Goal: Ask a question

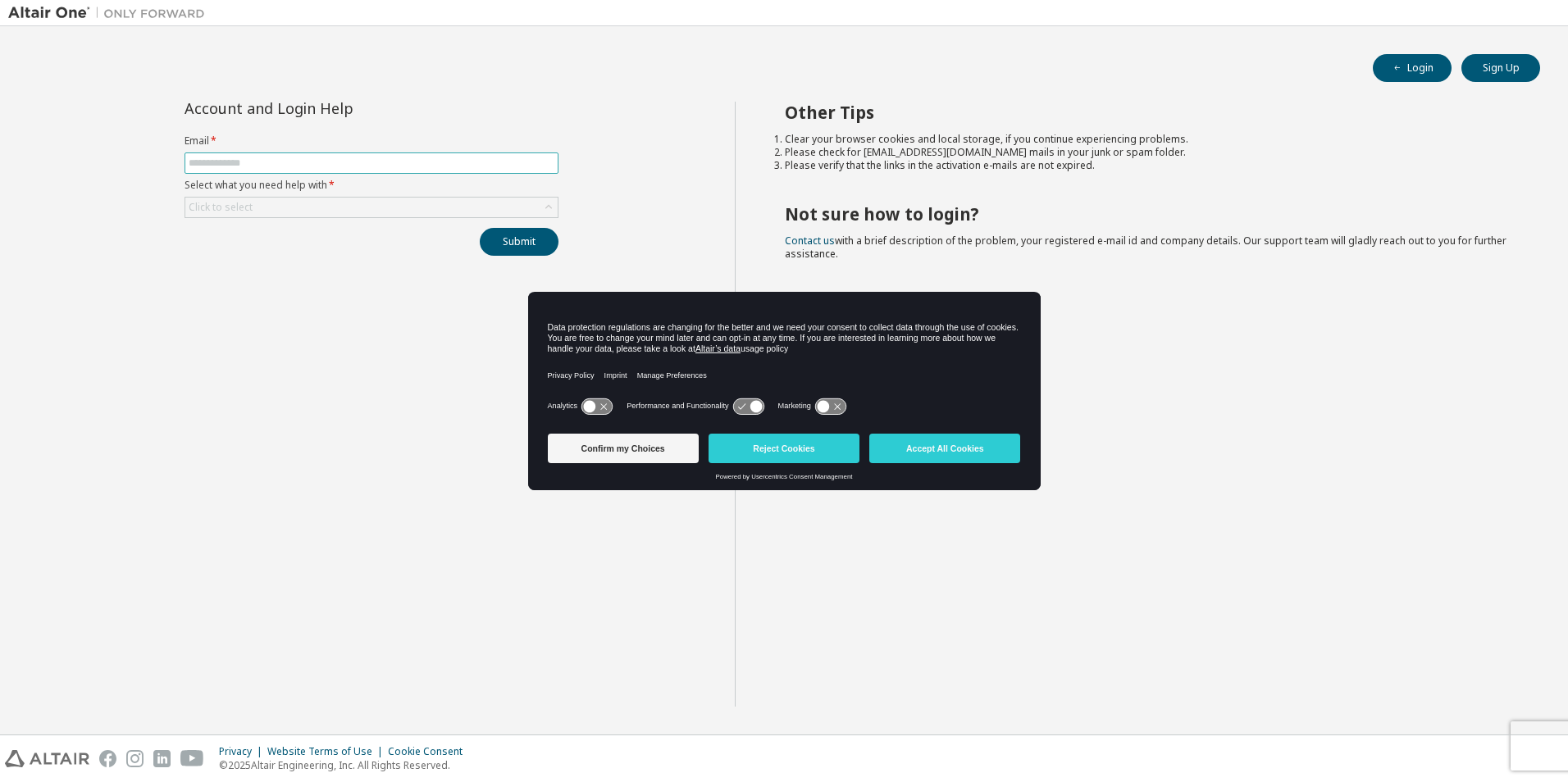
click at [369, 164] on input "text" at bounding box center [371, 163] width 365 height 13
click at [770, 449] on button "Reject Cookies" at bounding box center [784, 449] width 151 height 30
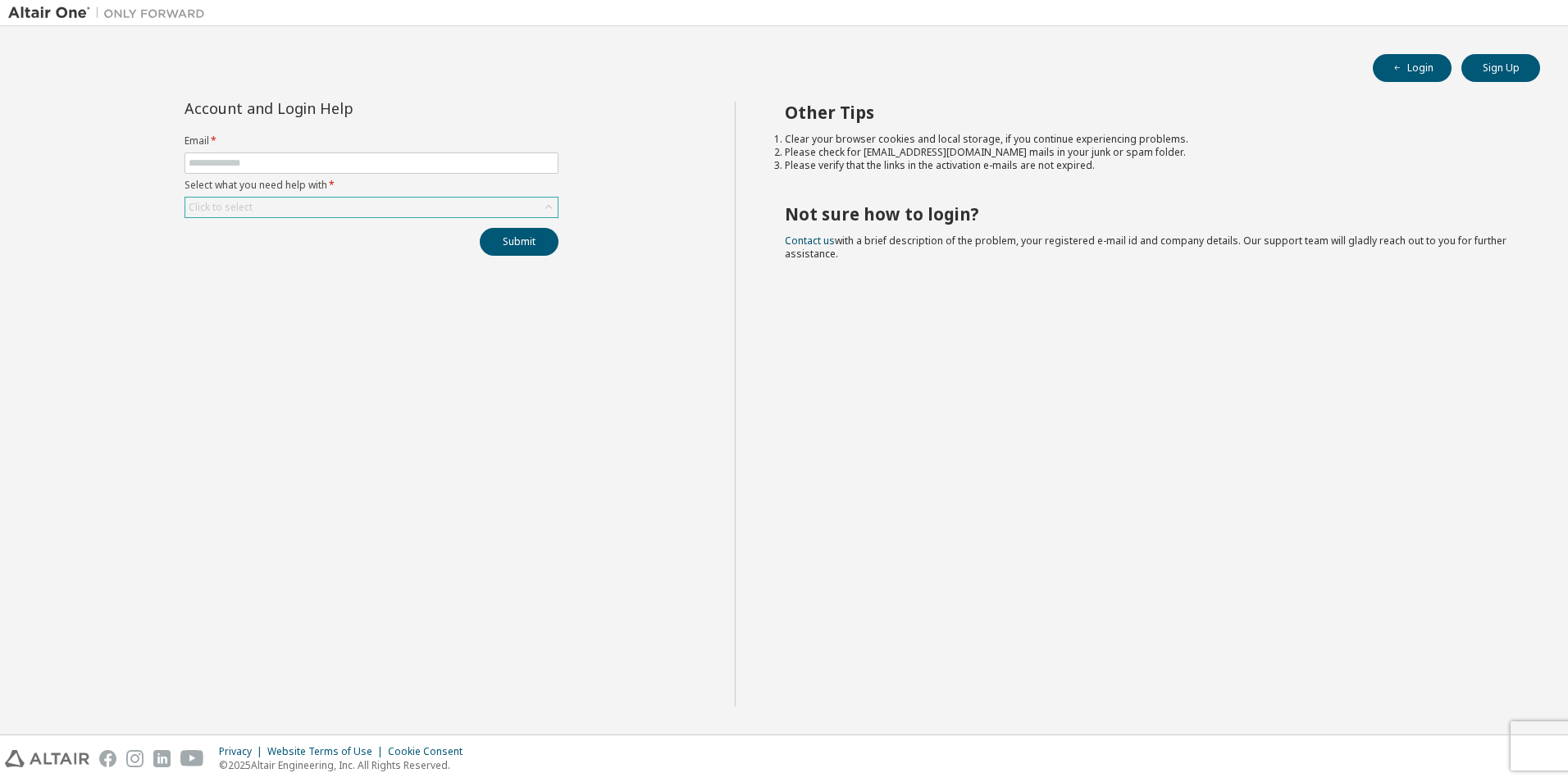
click at [391, 208] on div "Click to select" at bounding box center [371, 207] width 372 height 20
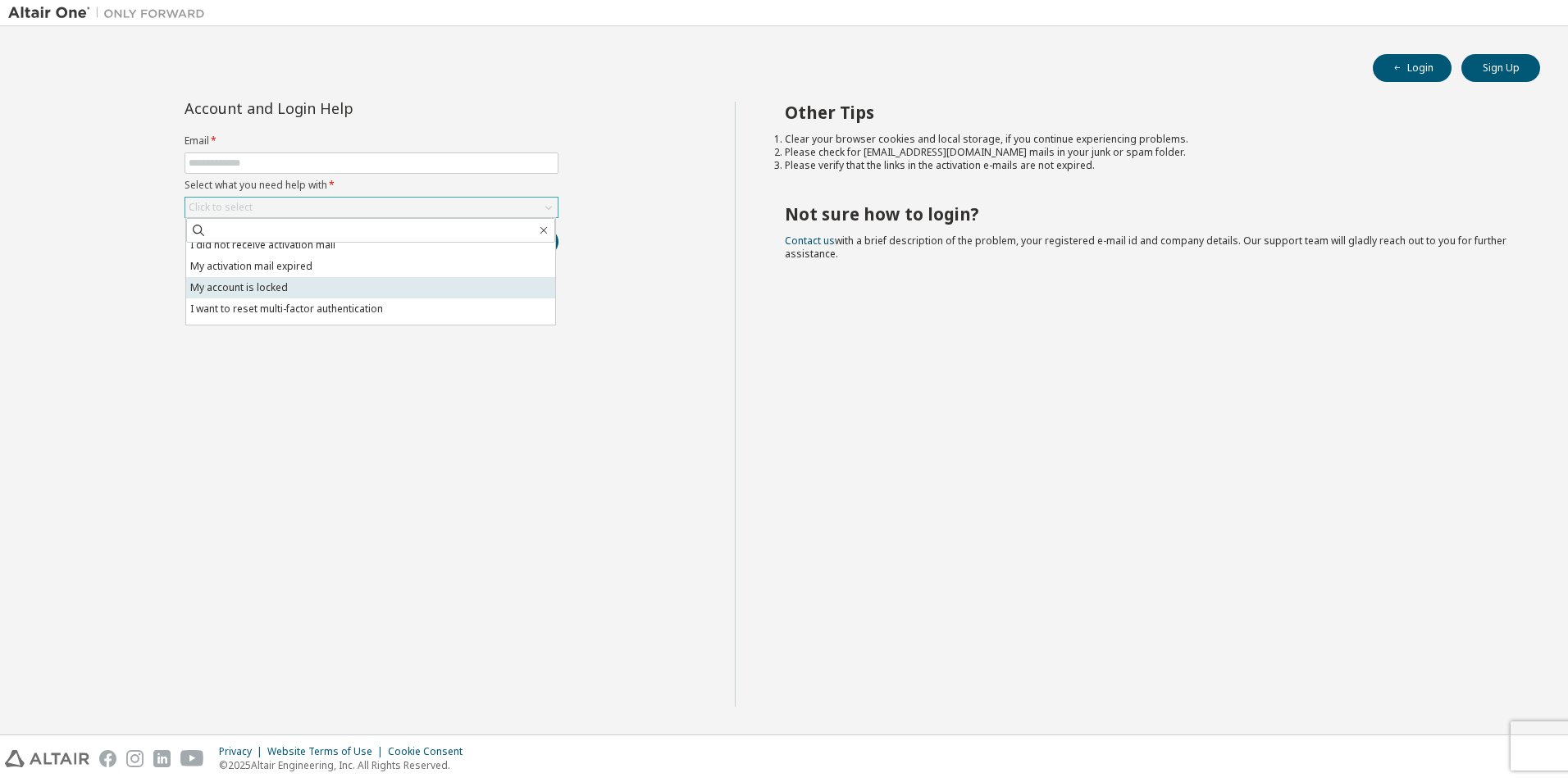
scroll to position [46, 0]
click at [384, 314] on li "I don't know but can't login" at bounding box center [370, 314] width 369 height 21
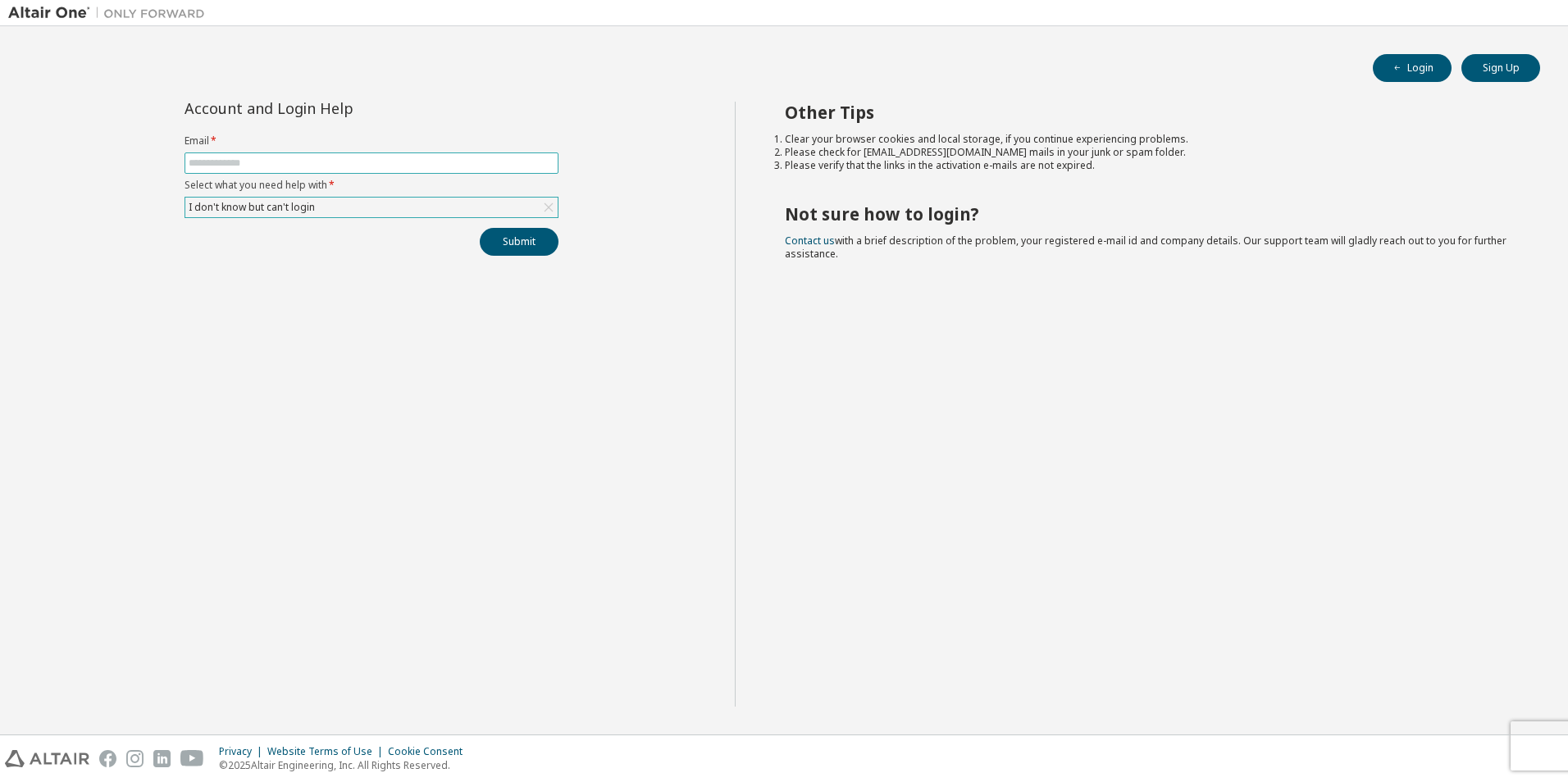
click at [367, 164] on input "text" at bounding box center [371, 163] width 365 height 13
click at [385, 156] on input "text" at bounding box center [371, 163] width 365 height 13
click at [384, 157] on input "text" at bounding box center [371, 163] width 365 height 13
type input "*"
type input "**********"
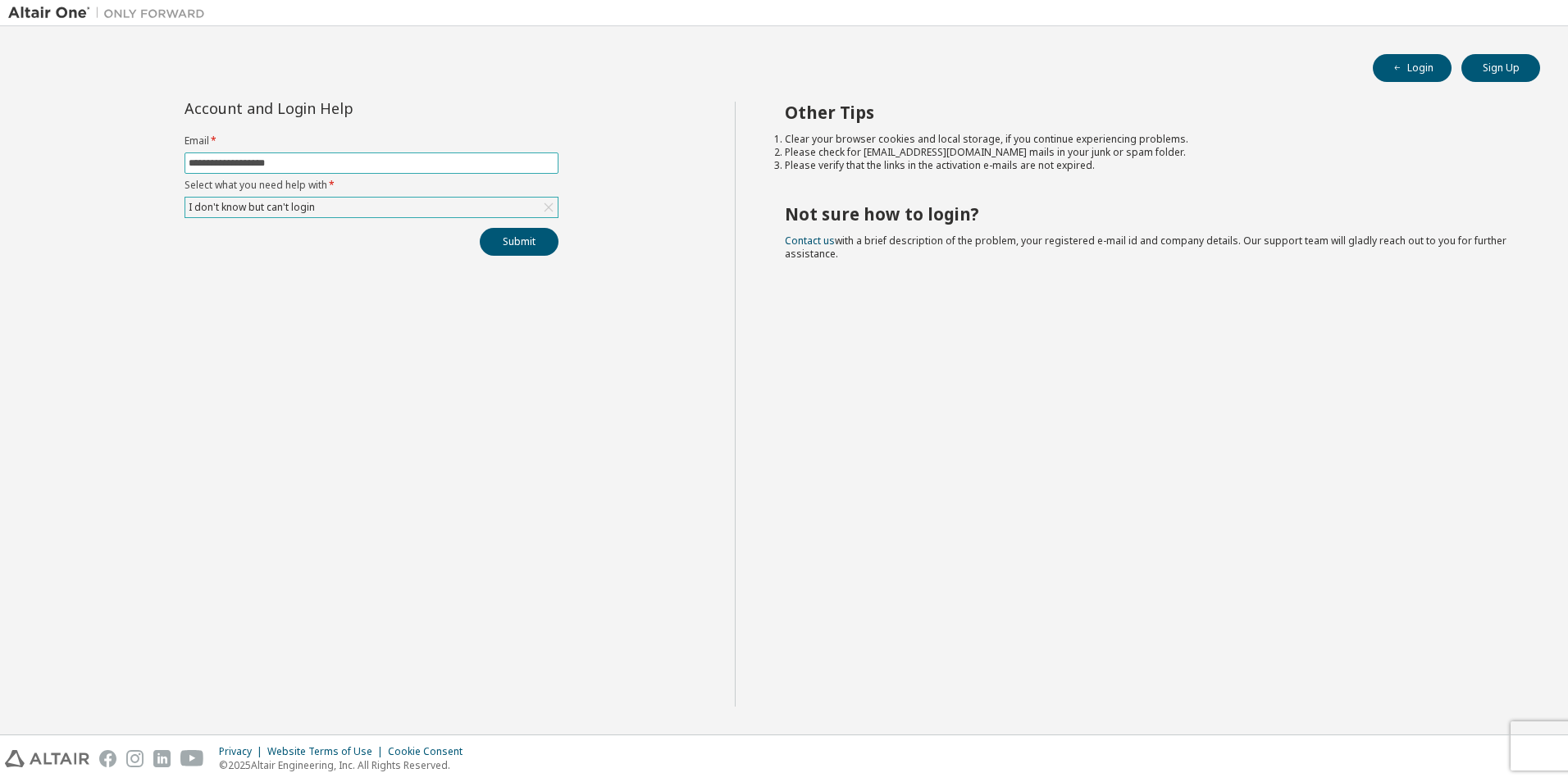
click at [479, 228] on button "Submit" at bounding box center [518, 242] width 79 height 28
